Goal: Download file/media

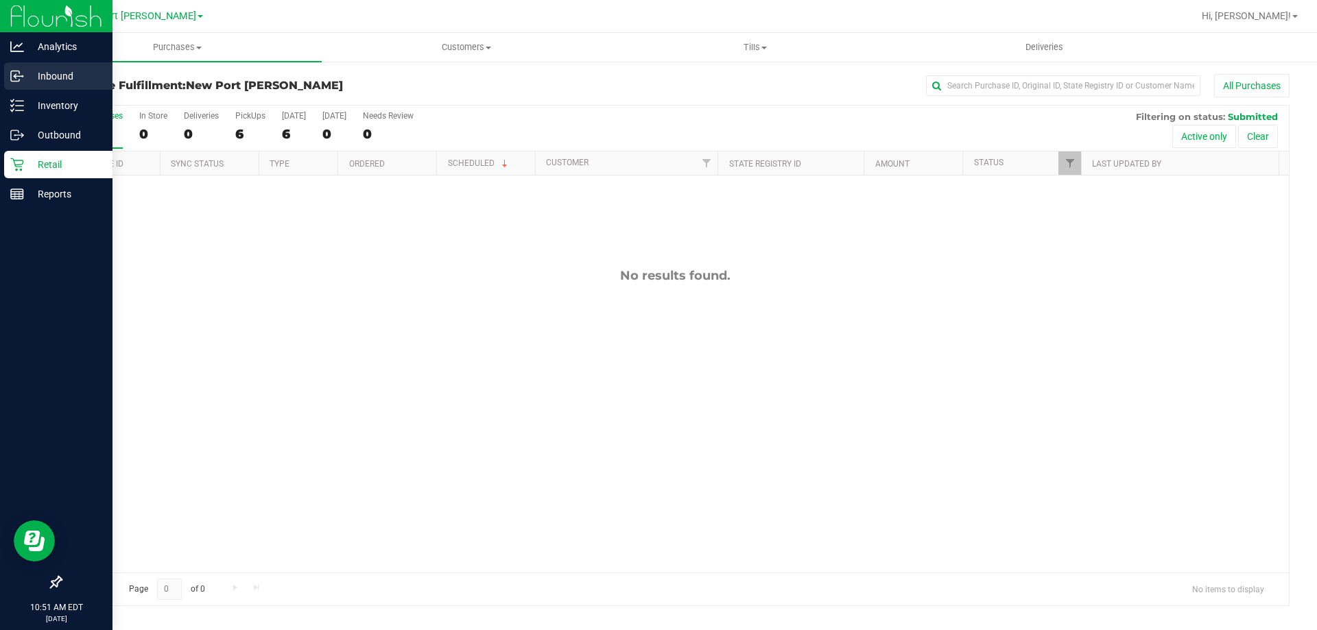
click at [19, 83] on div "Inbound" at bounding box center [58, 75] width 108 height 27
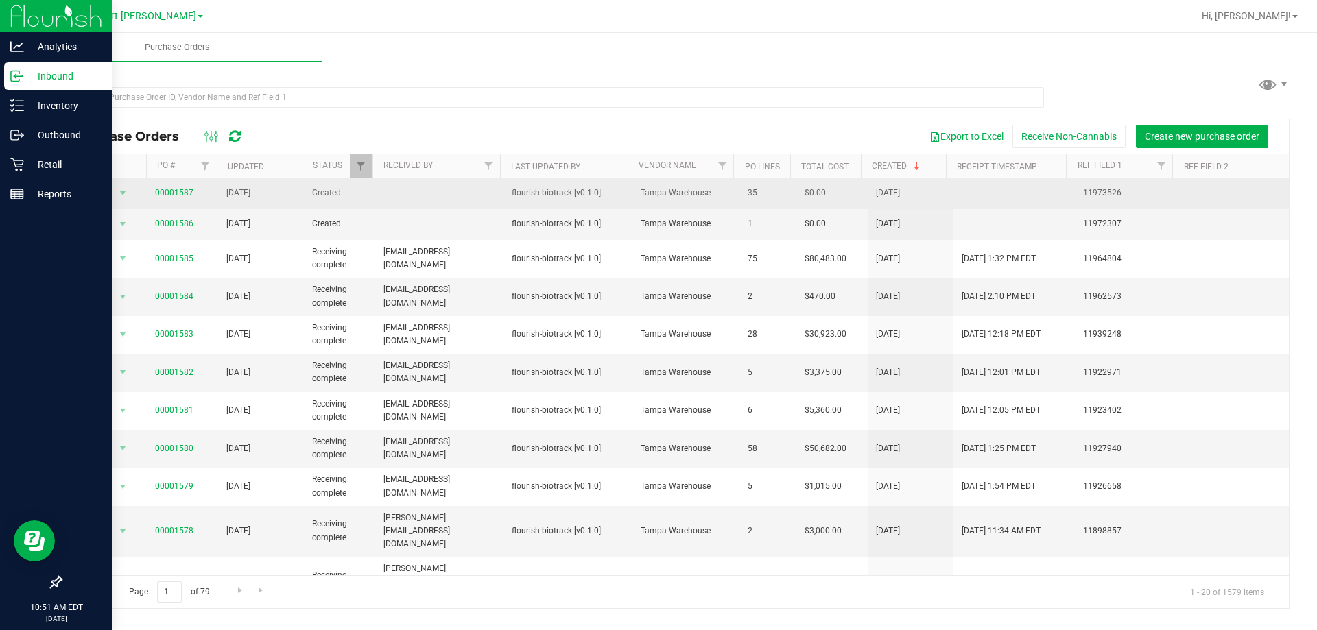
click at [180, 187] on span "00001587" at bounding box center [174, 193] width 38 height 13
click at [180, 196] on link "00001587" at bounding box center [174, 193] width 38 height 10
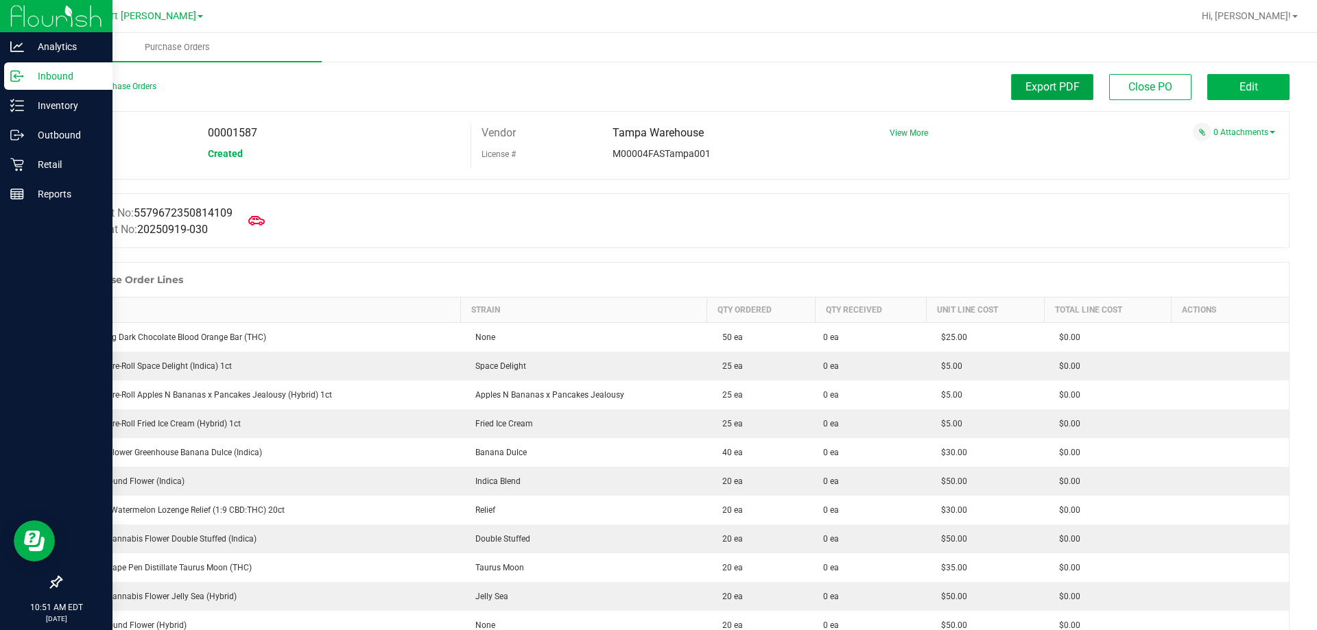
click at [1053, 85] on span "Export PDF" at bounding box center [1053, 86] width 54 height 13
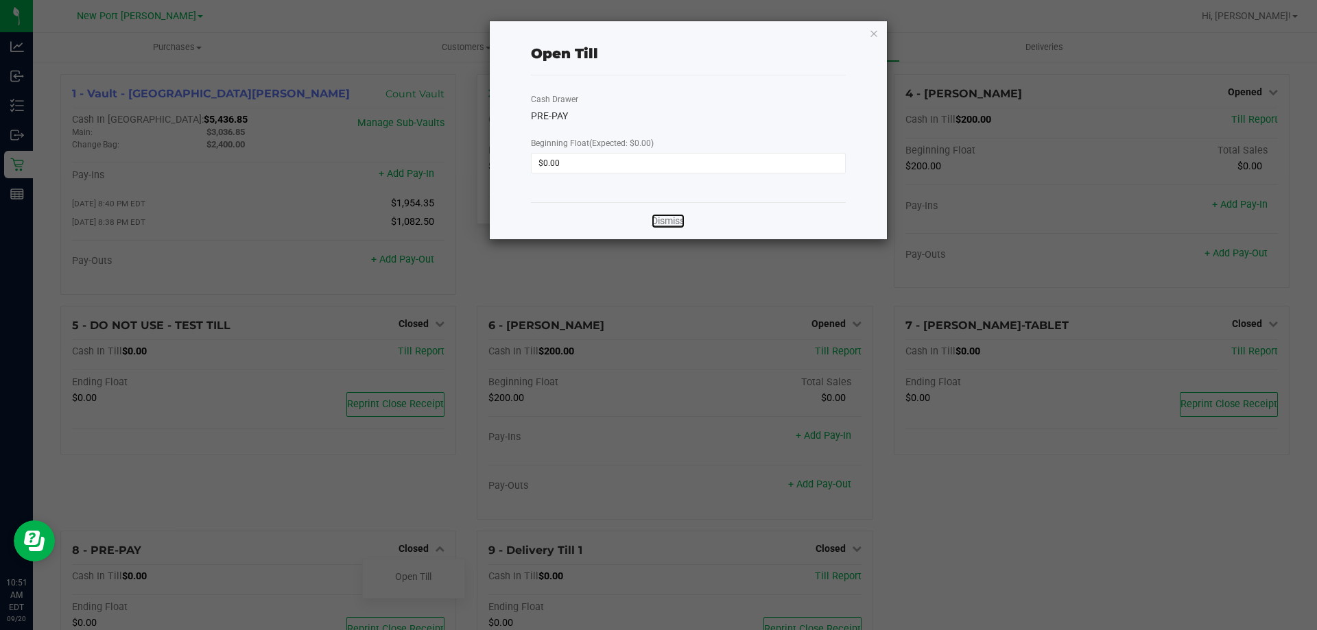
click at [670, 217] on link "Dismiss" at bounding box center [668, 221] width 33 height 14
